Goal: Transaction & Acquisition: Book appointment/travel/reservation

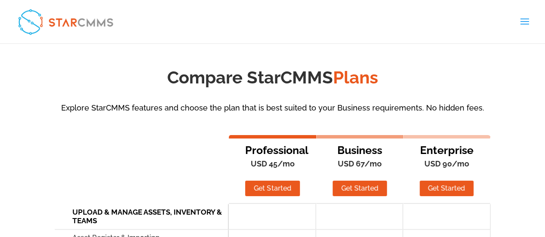
scroll to position [630, 0]
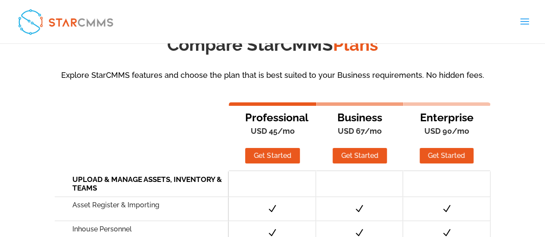
click at [525, 22] on span at bounding box center [524, 27] width 14 height 24
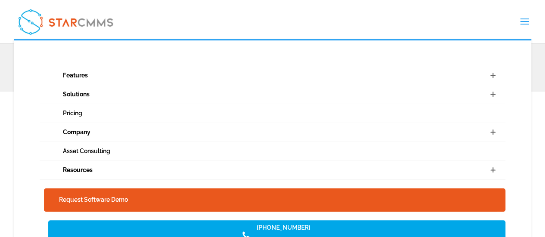
scroll to position [538, 0]
click at [521, 19] on span at bounding box center [524, 27] width 14 height 24
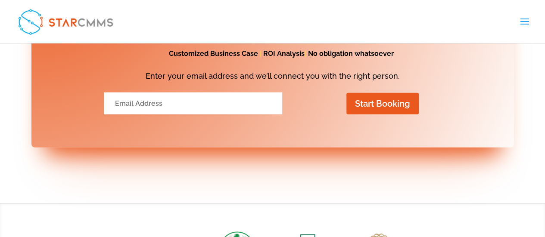
scroll to position [2714, 0]
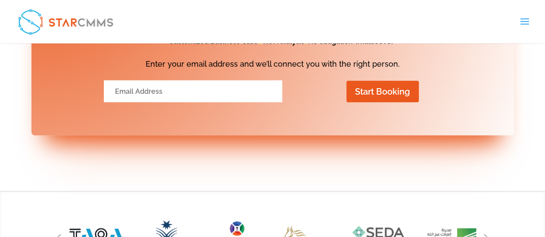
click at [245, 90] on input "Email Address" at bounding box center [193, 92] width 178 height 22
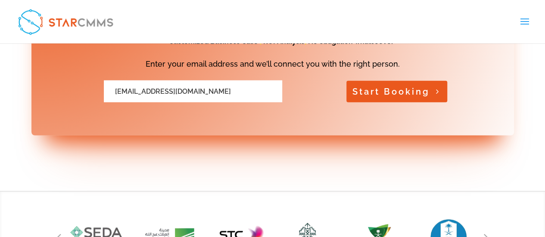
type input "[EMAIL_ADDRESS][DOMAIN_NAME]"
click at [383, 91] on button "Start Booking" at bounding box center [396, 92] width 101 height 22
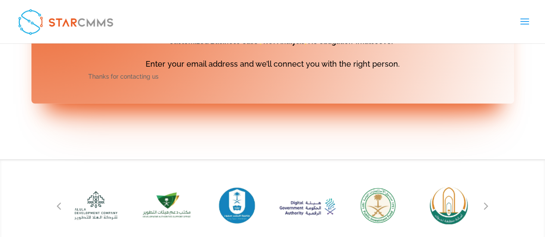
scroll to position [2705, 0]
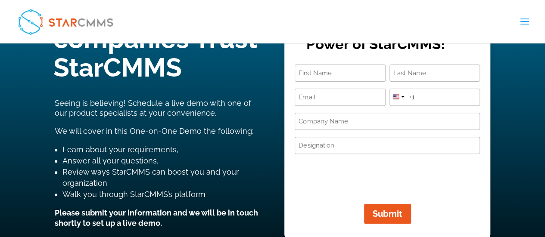
scroll to position [118, 0]
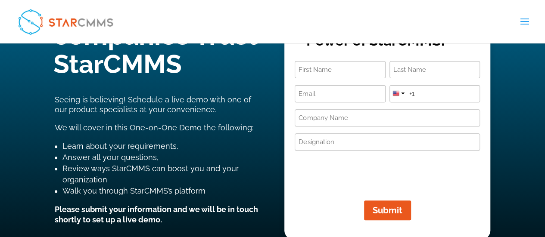
drag, startPoint x: 551, startPoint y: 19, endPoint x: 551, endPoint y: 10, distance: 9.0
click at [339, 72] on input "First" at bounding box center [340, 69] width 91 height 17
type input "m"
type input "MD [PERSON_NAME]"
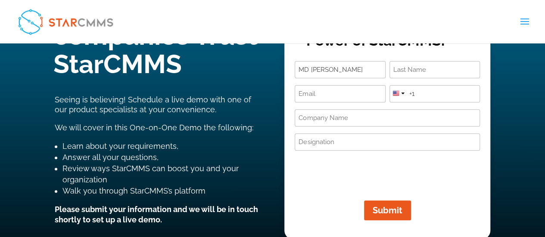
click at [412, 77] on input "Last" at bounding box center [434, 69] width 91 height 17
type input "ALAM"
click at [352, 93] on input "Email (Required)" at bounding box center [340, 93] width 91 height 17
type input "[EMAIL_ADDRESS][DOMAIN_NAME]"
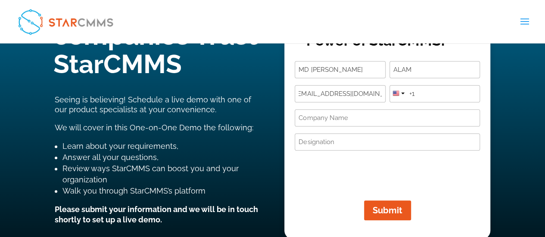
scroll to position [0, 0]
click at [355, 118] on input "Company Name (Required)" at bounding box center [387, 117] width 185 height 17
type input "sraco"
click at [337, 145] on input "Designation (Required)" at bounding box center [387, 142] width 185 height 17
type input "c"
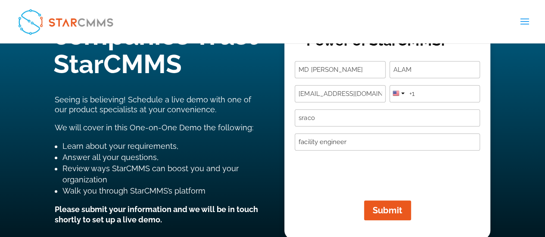
type input "facility engineer"
click at [422, 93] on input "+1" at bounding box center [434, 93] width 91 height 17
click at [403, 93] on div at bounding box center [402, 94] width 3 height 2
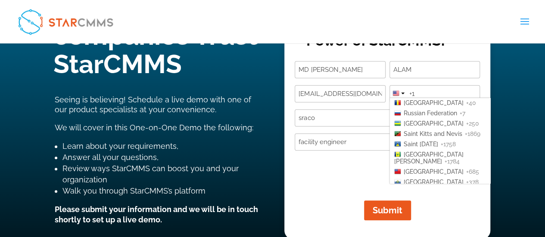
scroll to position [1718, 0]
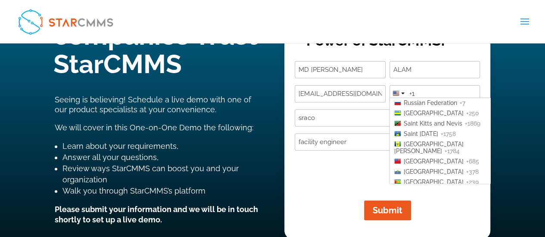
click at [364, 201] on button "Submit" at bounding box center [387, 211] width 47 height 20
type input "+966"
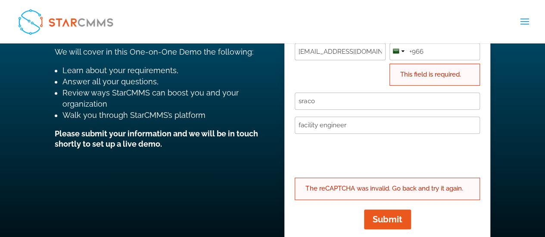
scroll to position [137, 0]
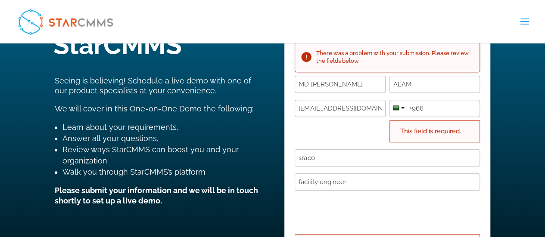
click at [441, 113] on input "+966" at bounding box center [434, 108] width 91 height 17
type input "[PHONE_NUMBER]"
click at [396, 160] on input "sraco" at bounding box center [387, 157] width 185 height 17
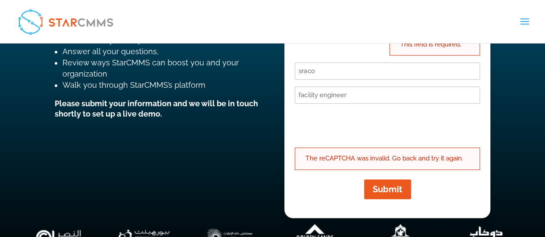
scroll to position [231, 0]
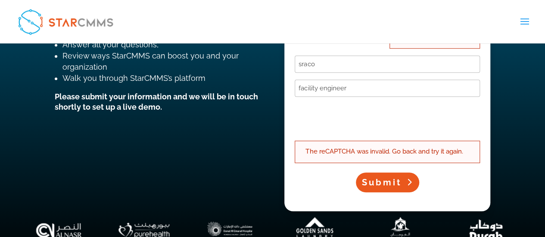
click at [389, 179] on span "Submit" at bounding box center [382, 182] width 40 height 10
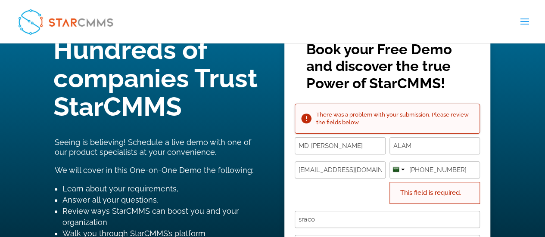
scroll to position [231, 0]
